Goal: Communication & Community: Share content

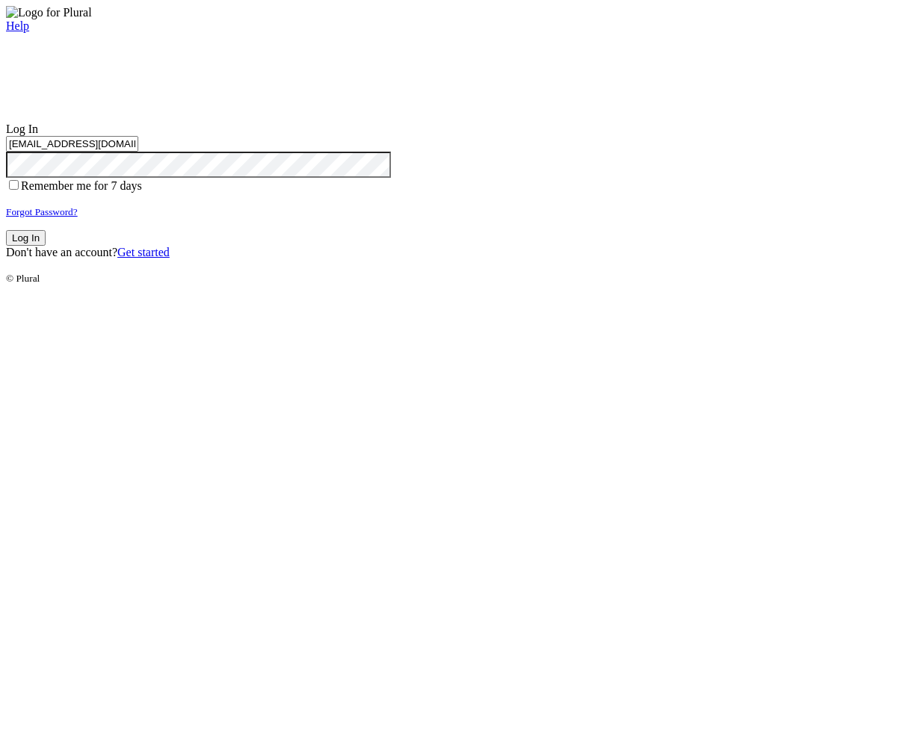
type input "test-1757005278-3@civiceagle.com"
click at [46, 246] on button "Log In" at bounding box center [26, 238] width 40 height 16
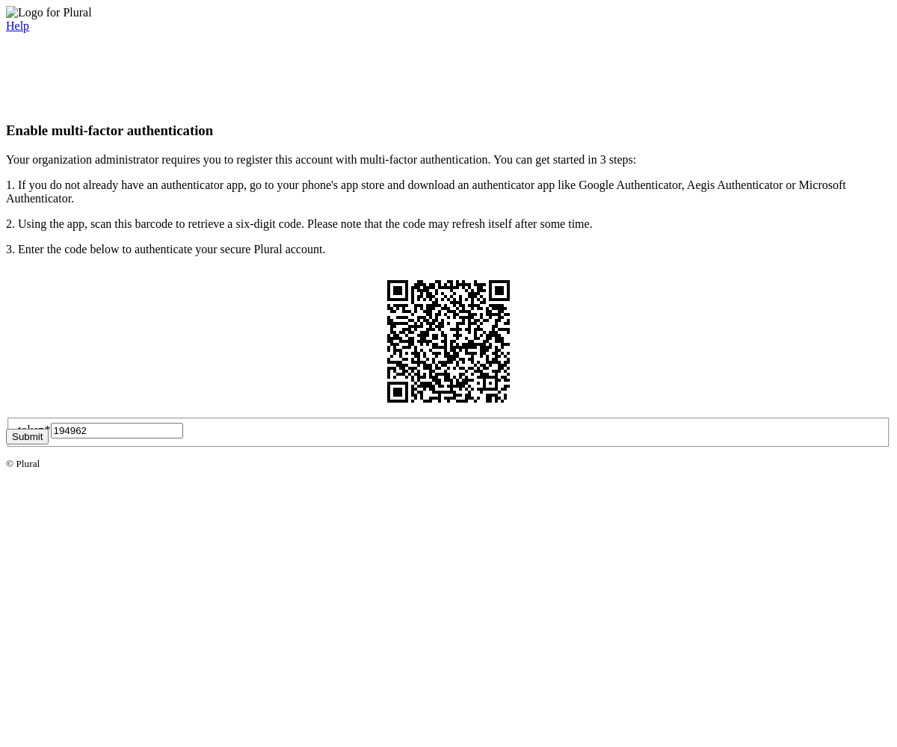
type input "194962"
click at [49, 445] on button "Submit" at bounding box center [27, 437] width 43 height 16
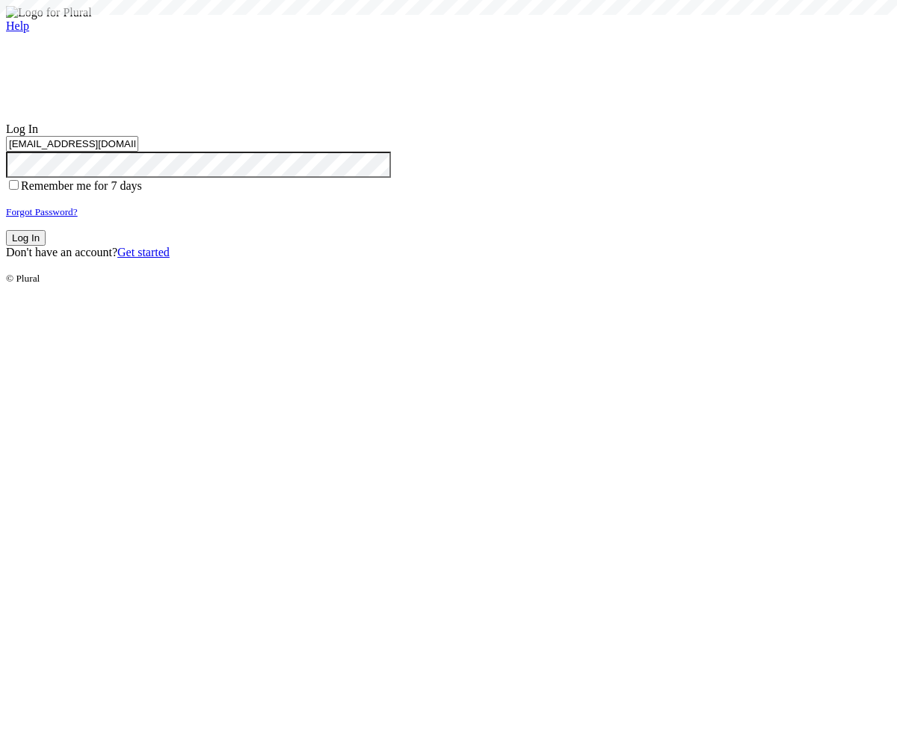
click at [46, 246] on button "Log In" at bounding box center [26, 238] width 40 height 16
click at [78, 217] on small "Forgot Password?" at bounding box center [42, 211] width 72 height 11
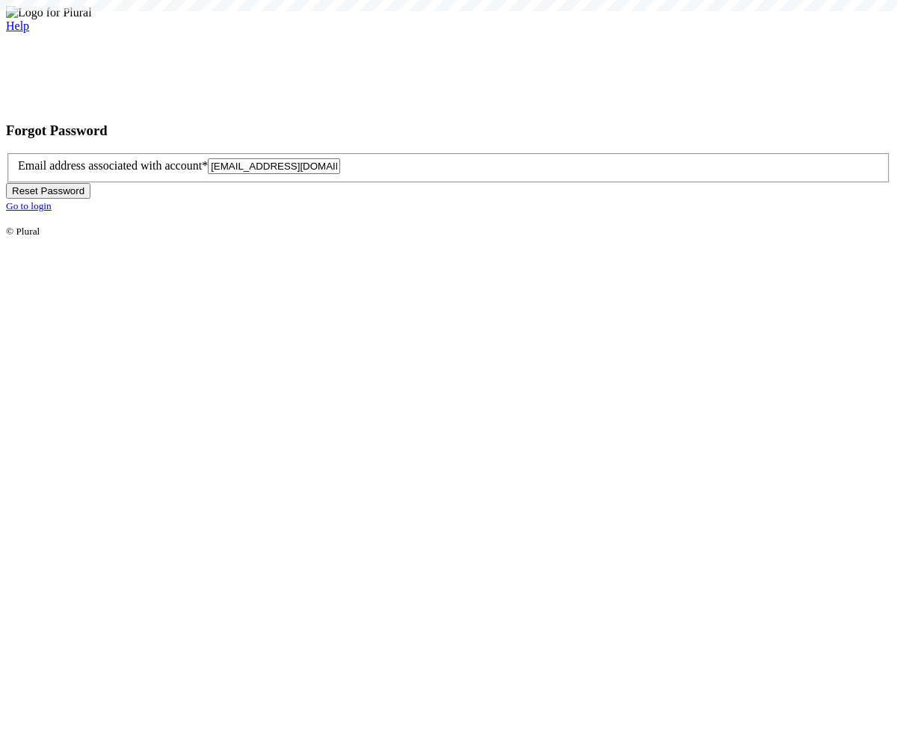
click at [90, 199] on button "Reset Password" at bounding box center [48, 191] width 84 height 16
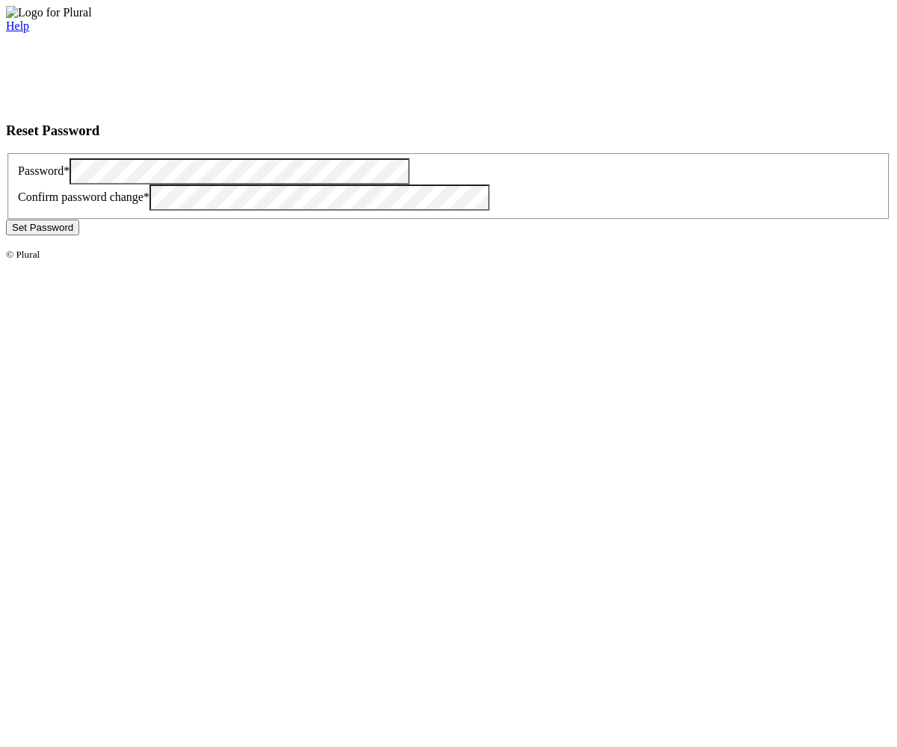
click at [79, 235] on button "Set Password" at bounding box center [42, 228] width 73 height 16
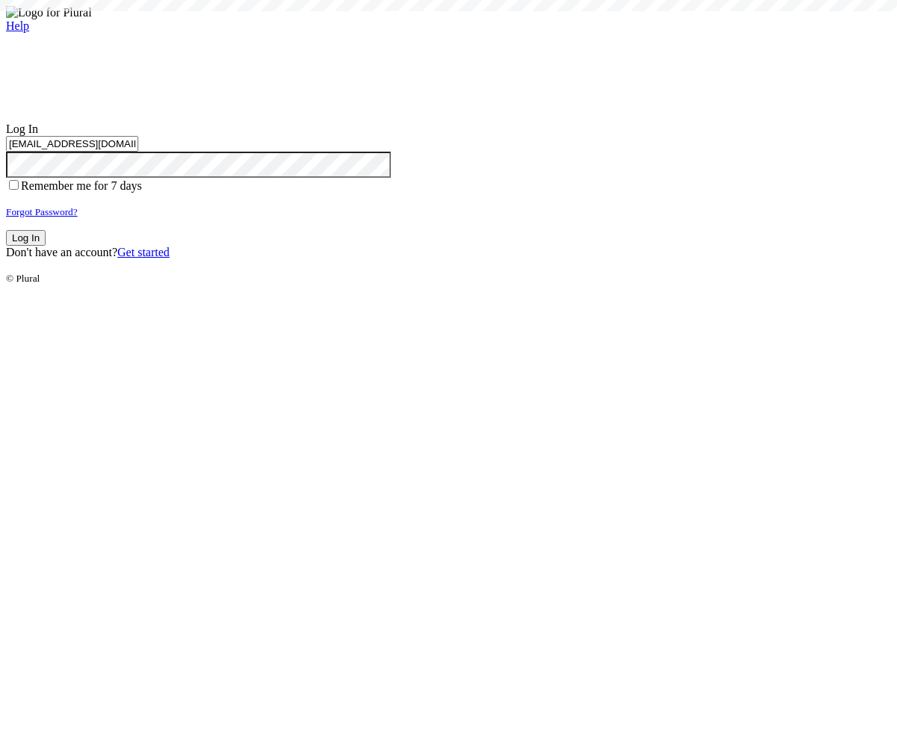
type input "[EMAIL_ADDRESS][DOMAIN_NAME]"
click at [46, 246] on button "Log In" at bounding box center [26, 238] width 40 height 16
type input "[EMAIL_ADDRESS][DOMAIN_NAME]"
click at [46, 246] on button "Log In" at bounding box center [26, 238] width 40 height 16
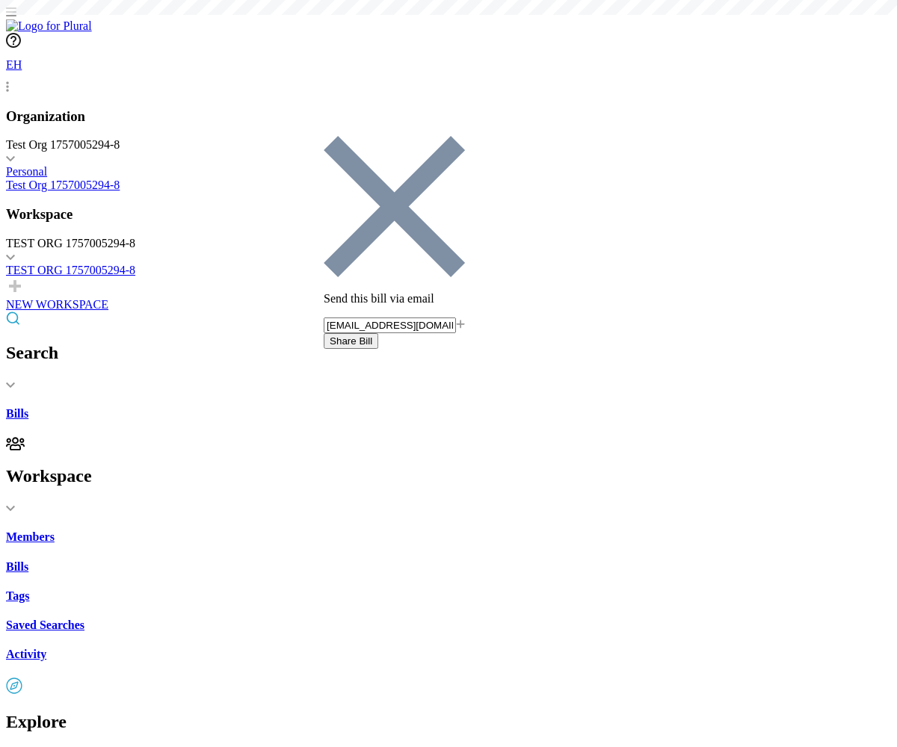
type input "[EMAIL_ADDRESS][DOMAIN_NAME]"
click at [378, 333] on button "Share Bill" at bounding box center [351, 341] width 55 height 16
